Goal: Check status

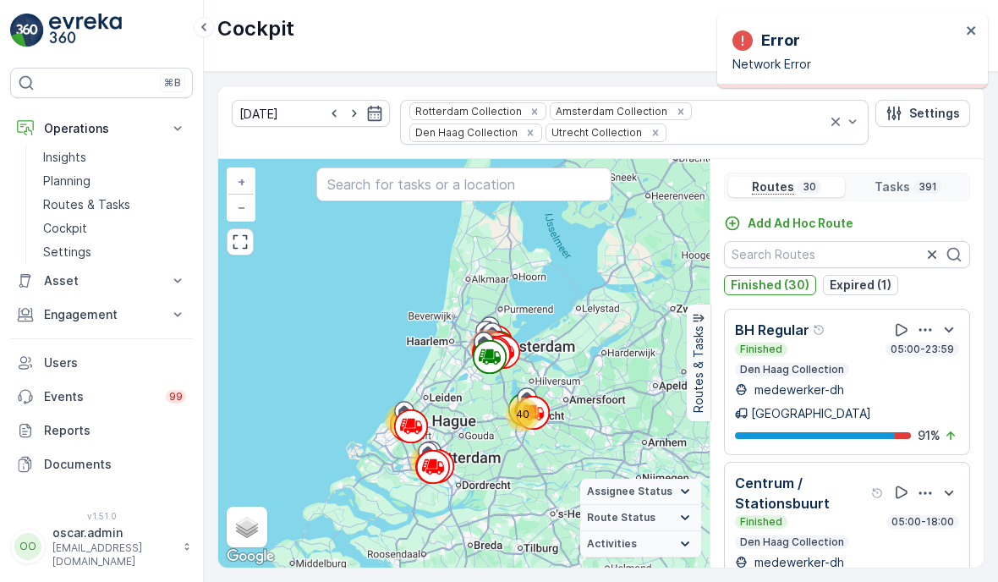
scroll to position [3295, 0]
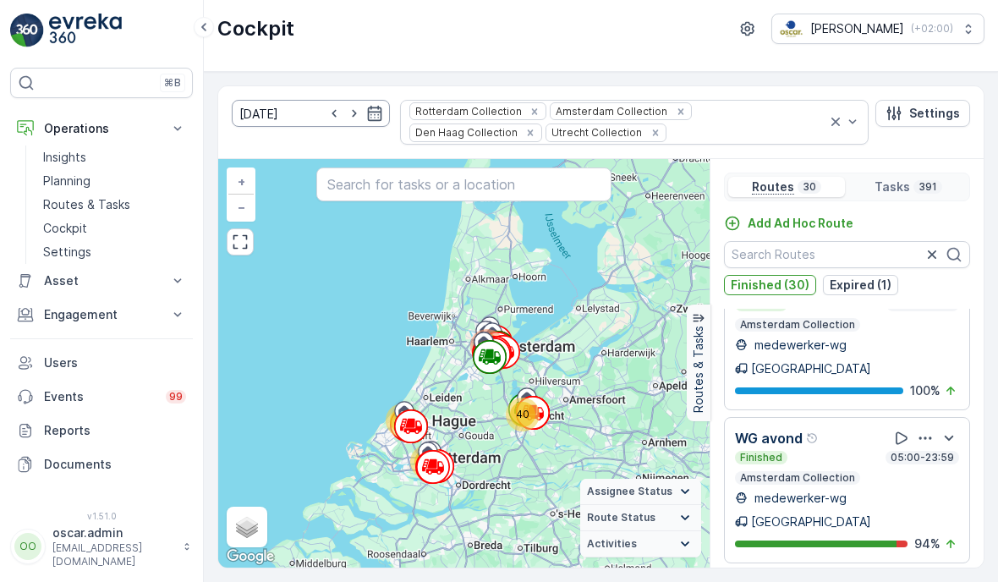
click at [360, 123] on input "[DATE]" at bounding box center [311, 113] width 158 height 27
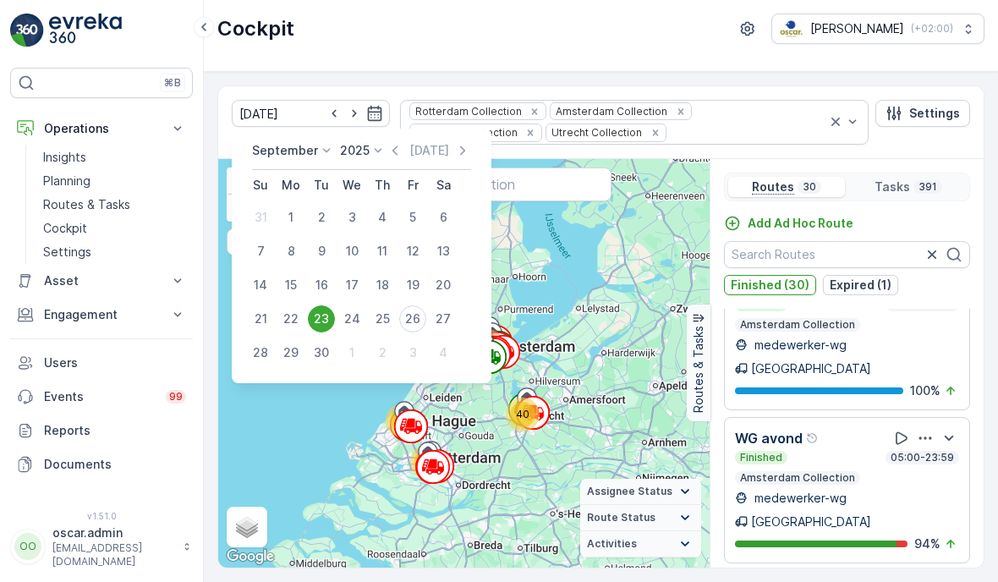
click at [384, 330] on div "25" at bounding box center [382, 318] width 27 height 27
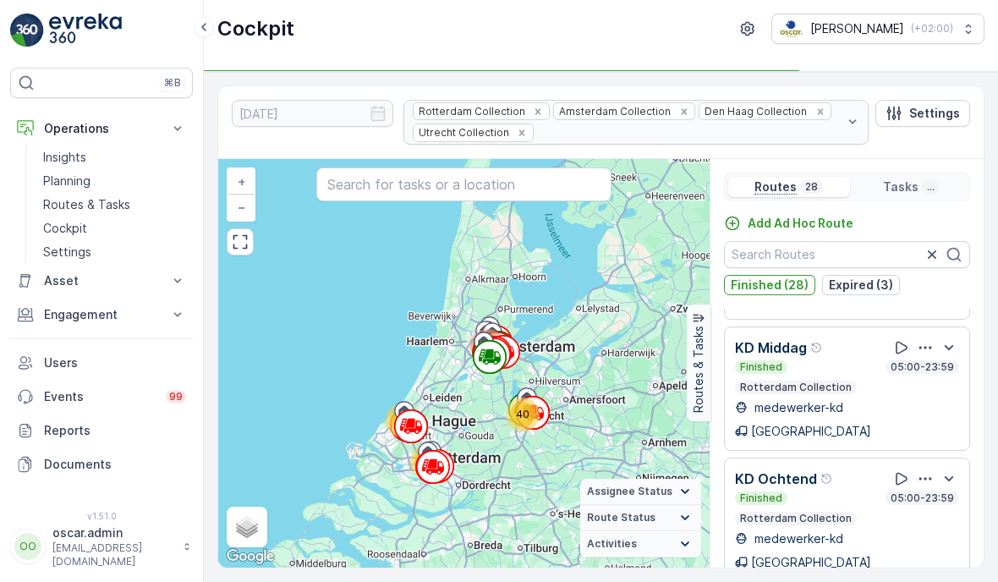
scroll to position [2703, 0]
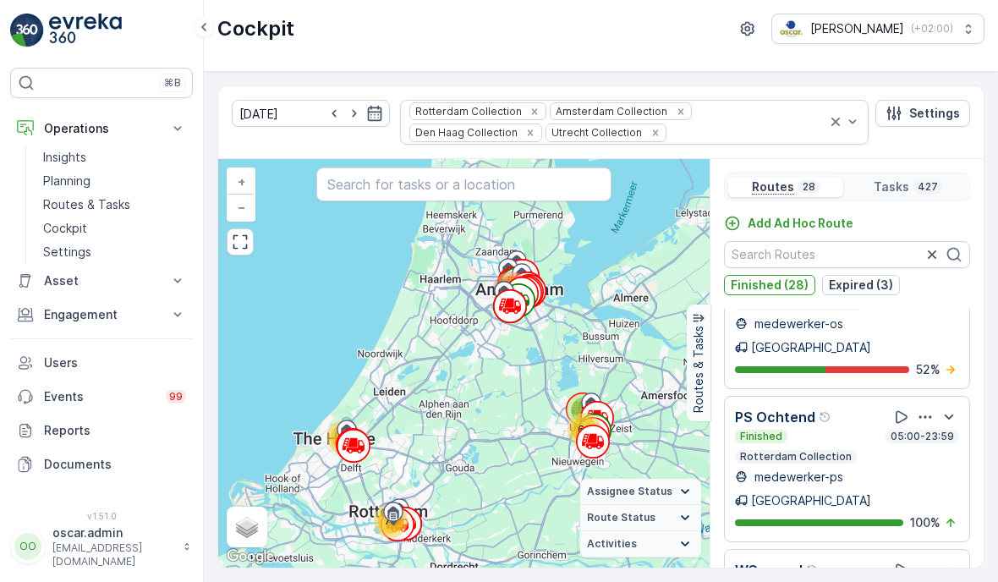
click at [856, 295] on div "Add Ad Hoc Route Finished (28) Expired (3) BH Regular Finished 05:00-23:59 Den …" at bounding box center [847, 405] width 273 height 381
click at [856, 287] on p "Expired (3)" at bounding box center [861, 285] width 64 height 17
click at [811, 278] on button "Finished (28)" at bounding box center [769, 285] width 91 height 20
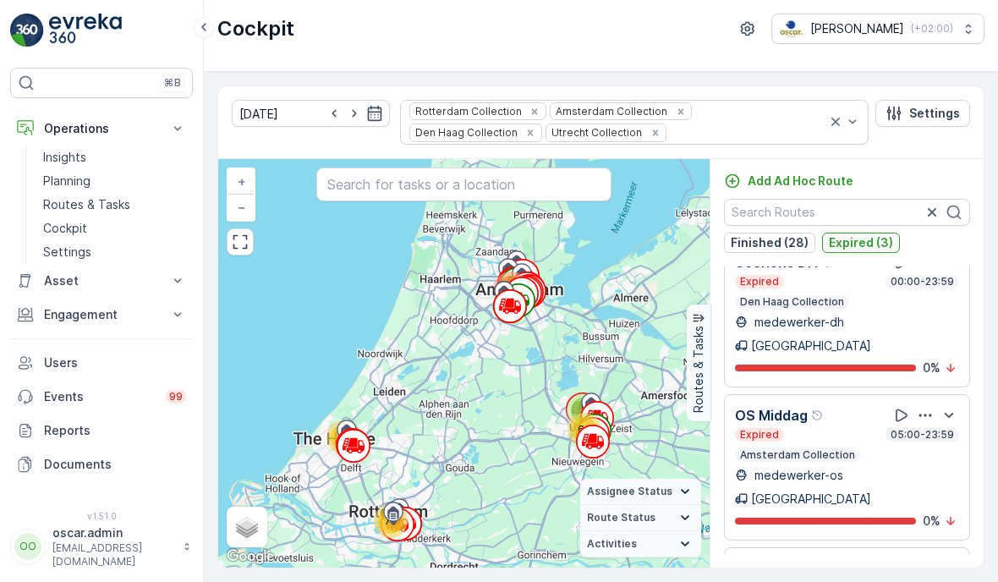
scroll to position [42, 0]
click at [849, 239] on p "Expired (3)" at bounding box center [861, 242] width 64 height 17
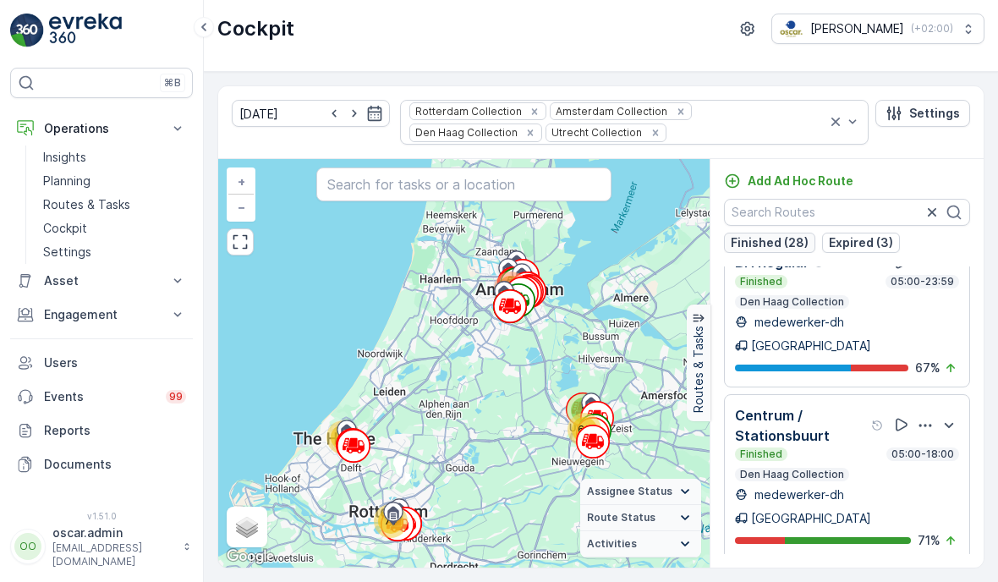
click at [800, 239] on p "Finished (28)" at bounding box center [770, 242] width 78 height 17
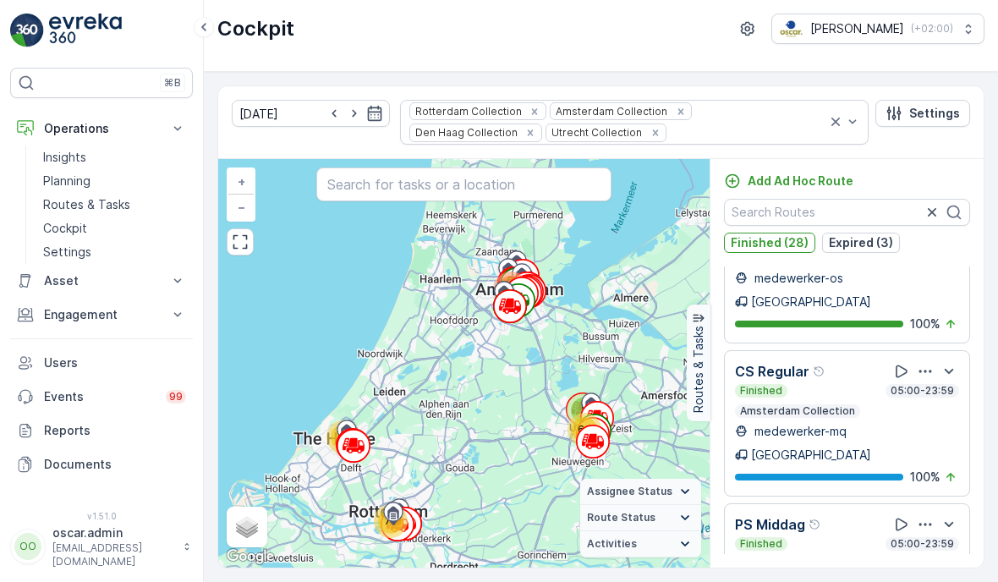
scroll to position [68, 0]
click at [346, 105] on icon "button" at bounding box center [354, 113] width 17 height 17
type input "[DATE]"
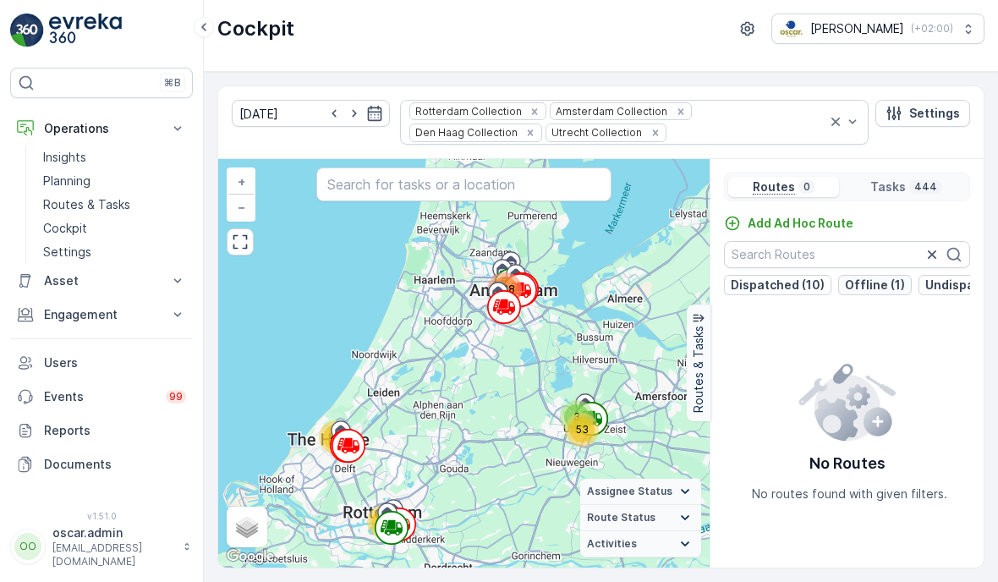
click at [859, 277] on p "Offline (1)" at bounding box center [875, 285] width 60 height 17
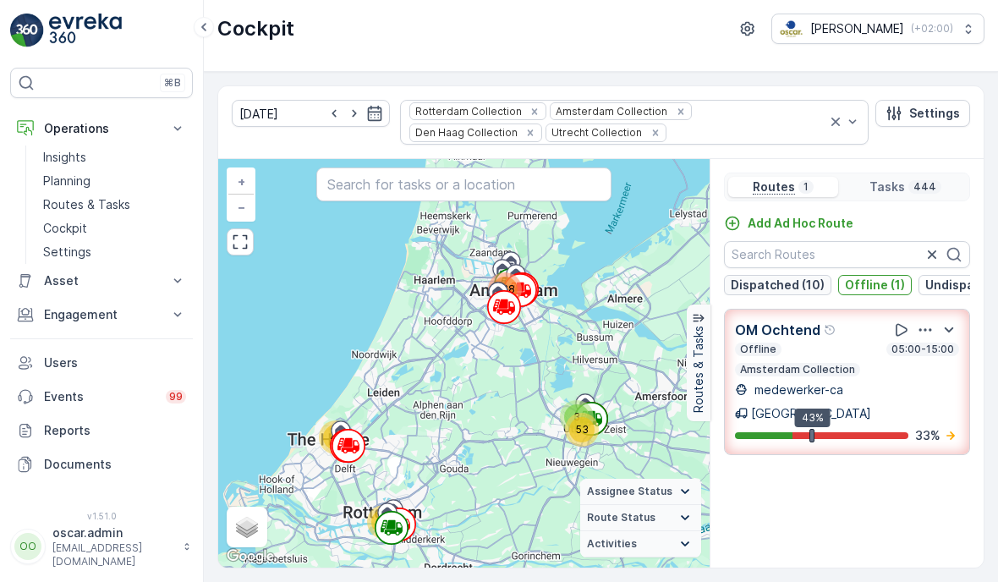
click at [792, 277] on p "Dispatched (10)" at bounding box center [778, 285] width 94 height 17
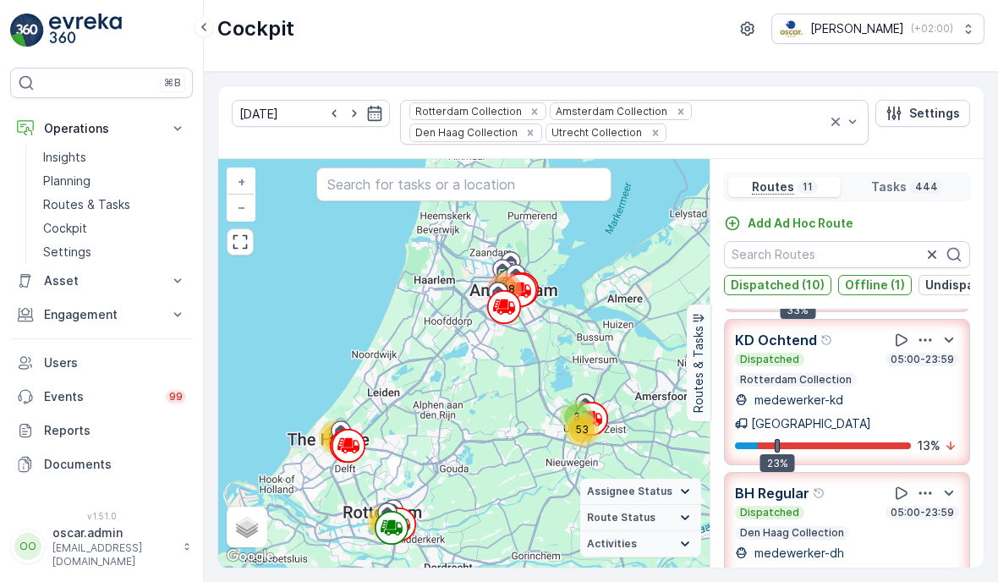
scroll to position [1080, 0]
